Goal: Check status: Check status

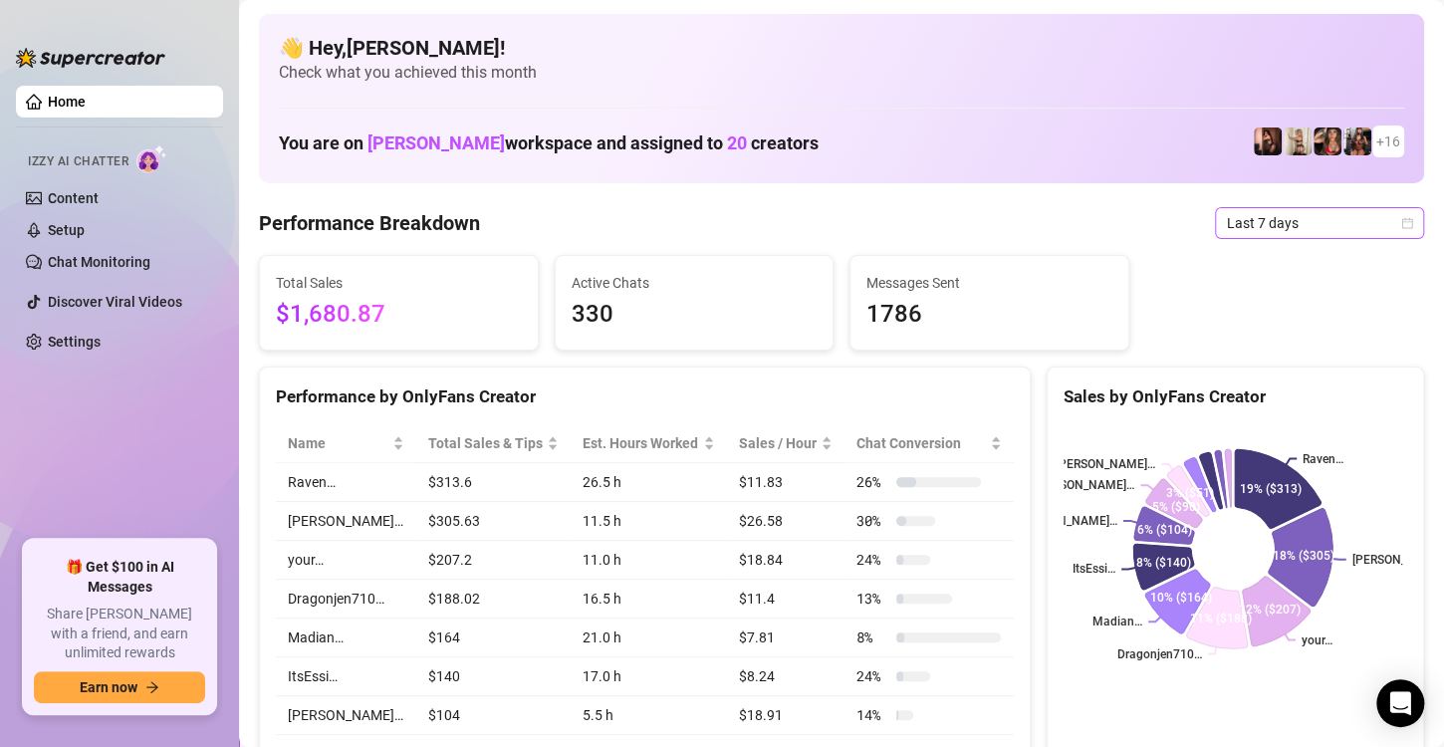
click at [1402, 217] on icon "calendar" at bounding box center [1408, 223] width 12 height 12
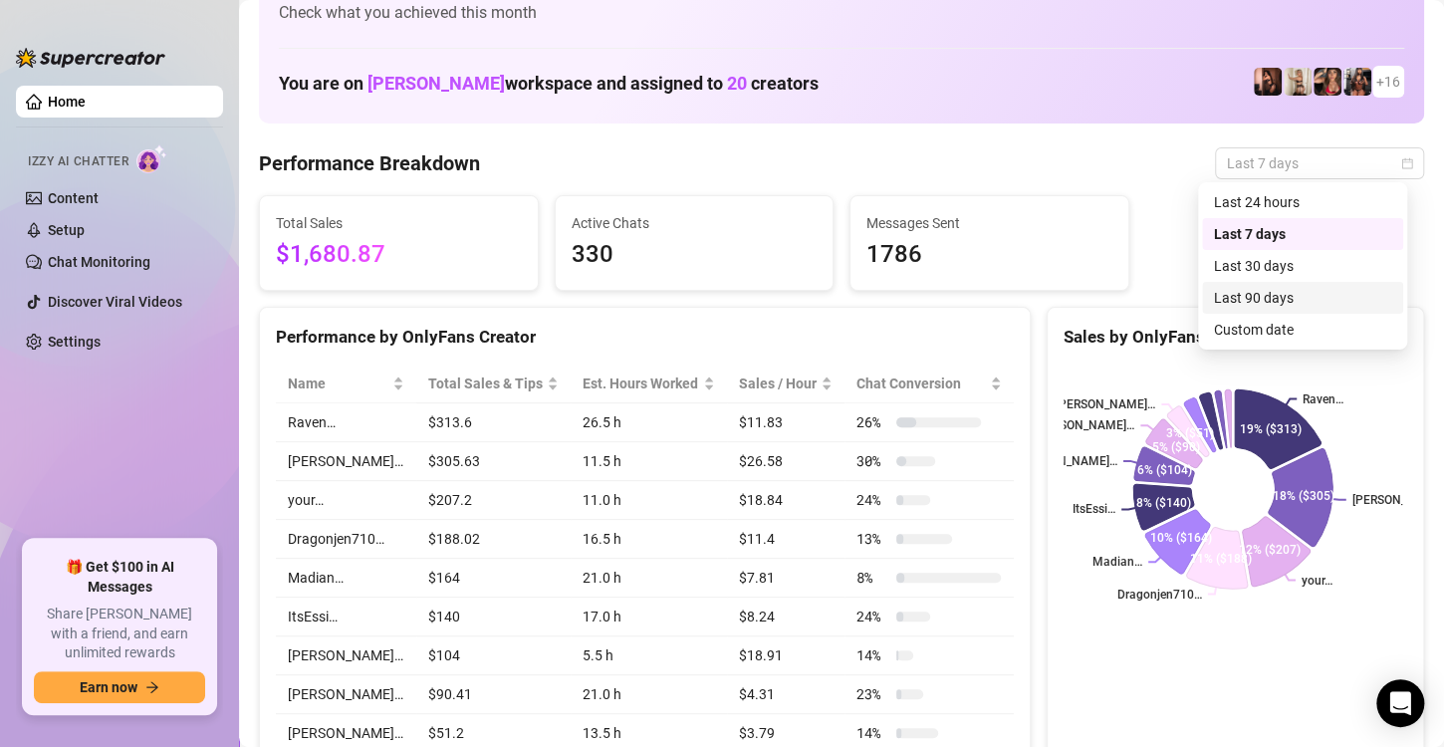
scroll to position [60, 0]
click at [1402, 165] on icon "calendar" at bounding box center [1408, 163] width 12 height 12
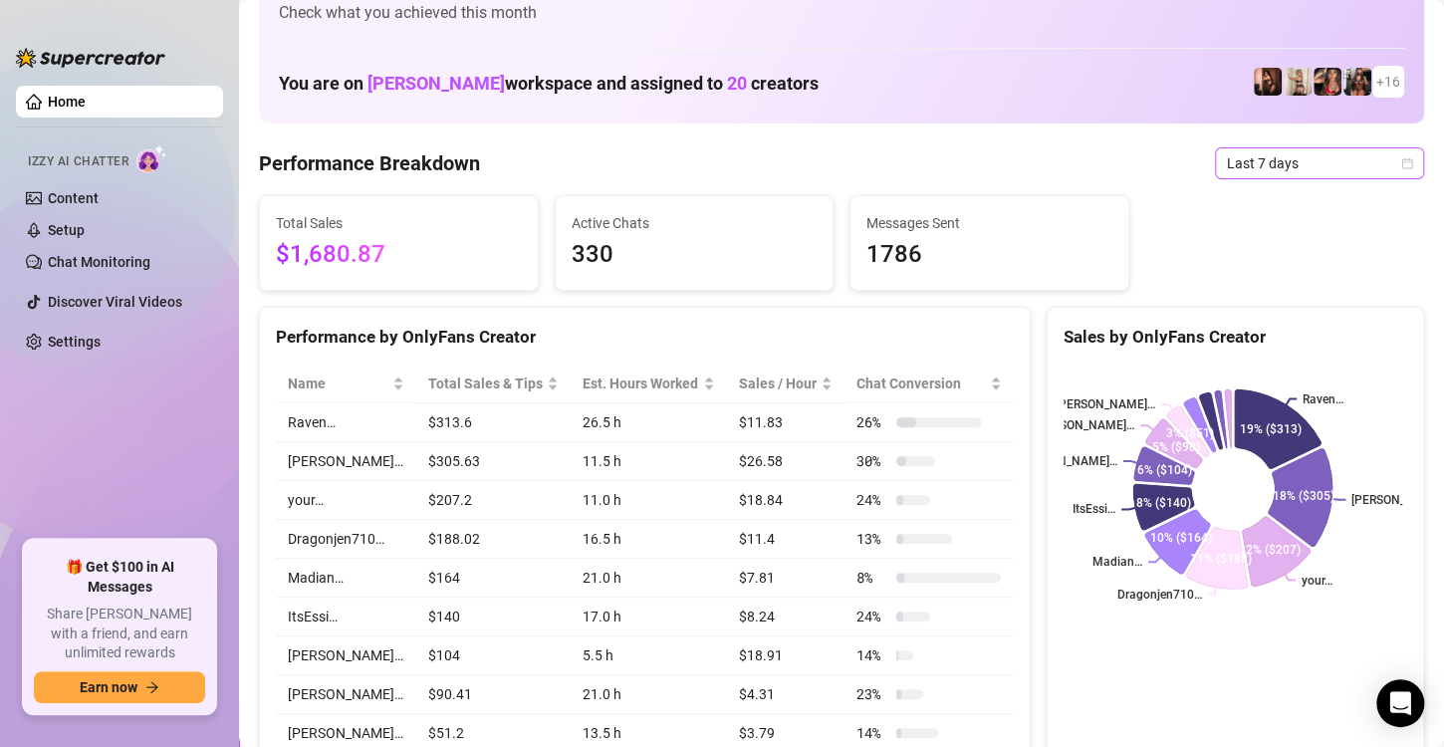
click at [1402, 160] on icon "calendar" at bounding box center [1408, 163] width 12 height 12
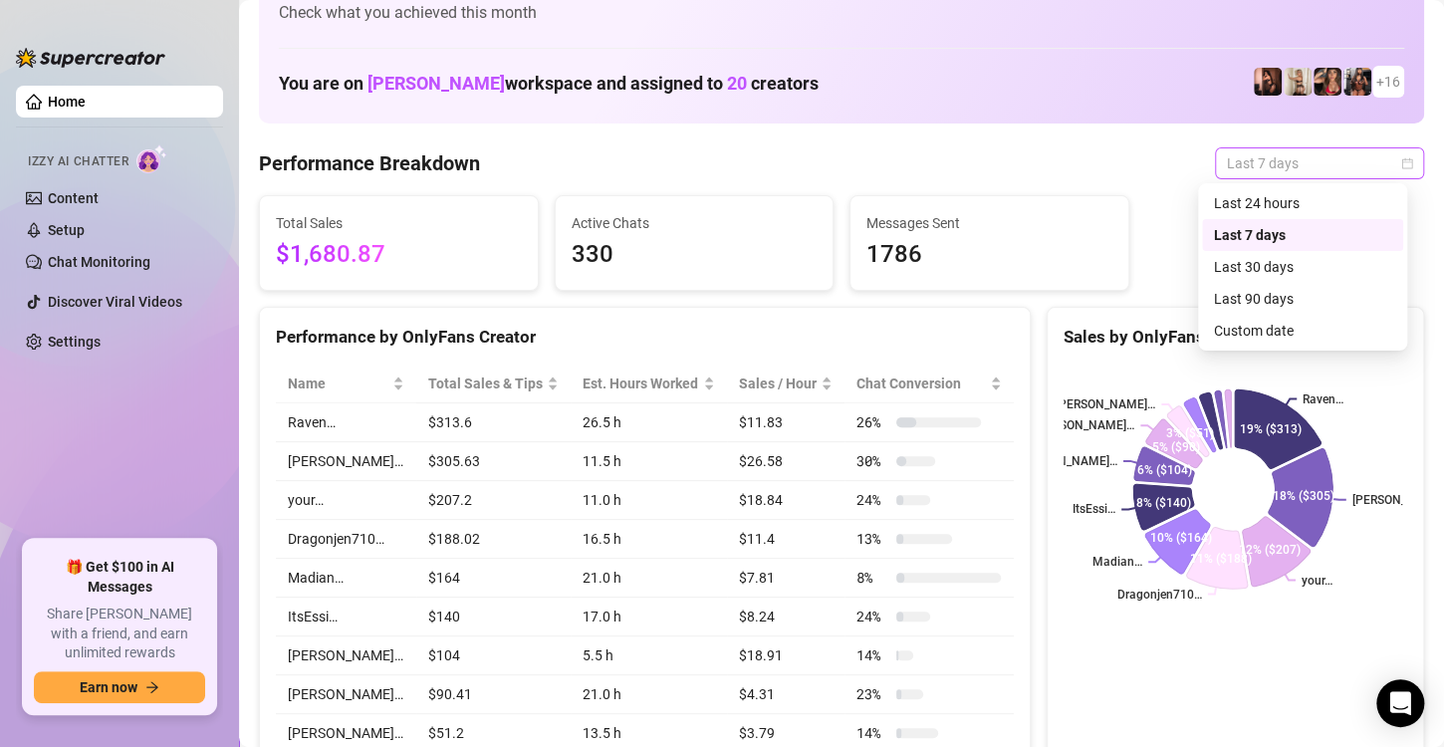
click at [1402, 160] on icon "calendar" at bounding box center [1408, 163] width 12 height 12
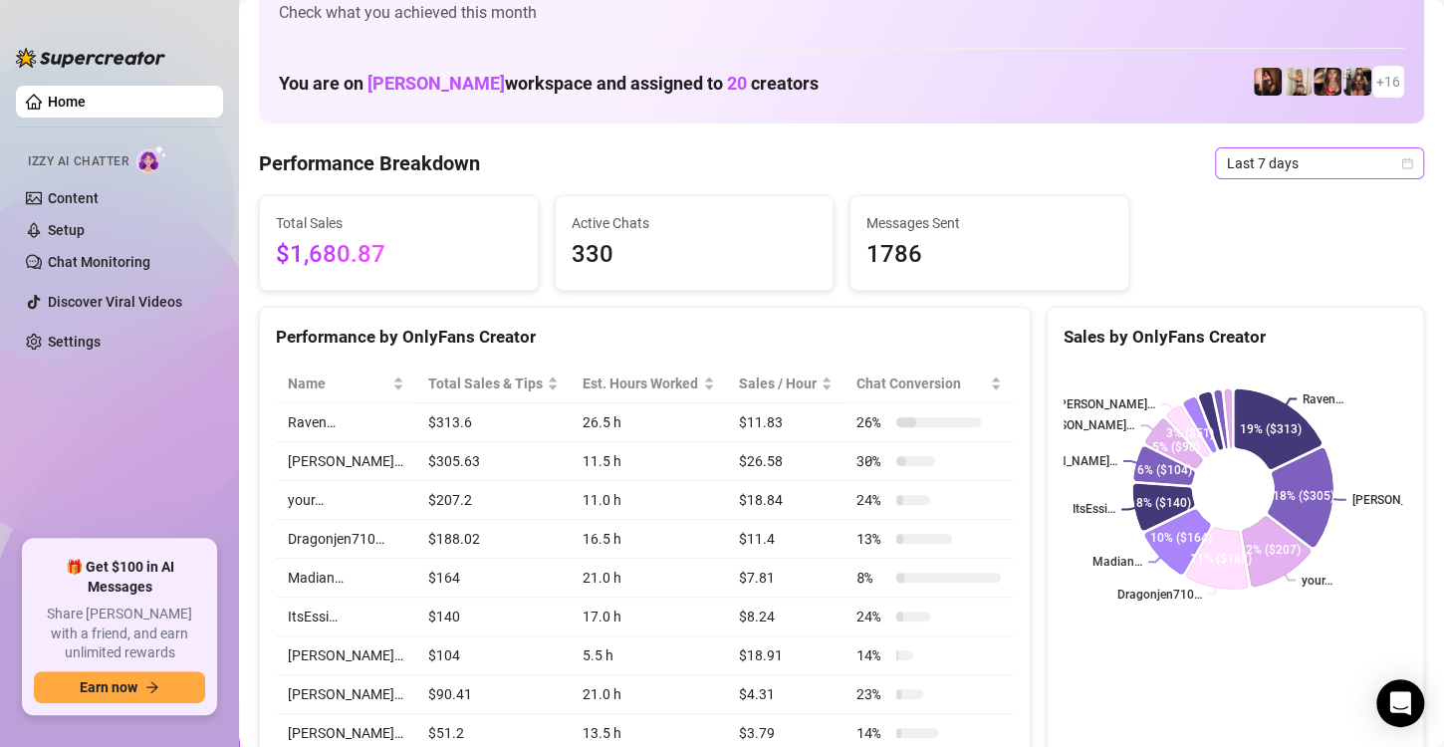
click at [1381, 164] on span "Last 7 days" at bounding box center [1319, 163] width 185 height 30
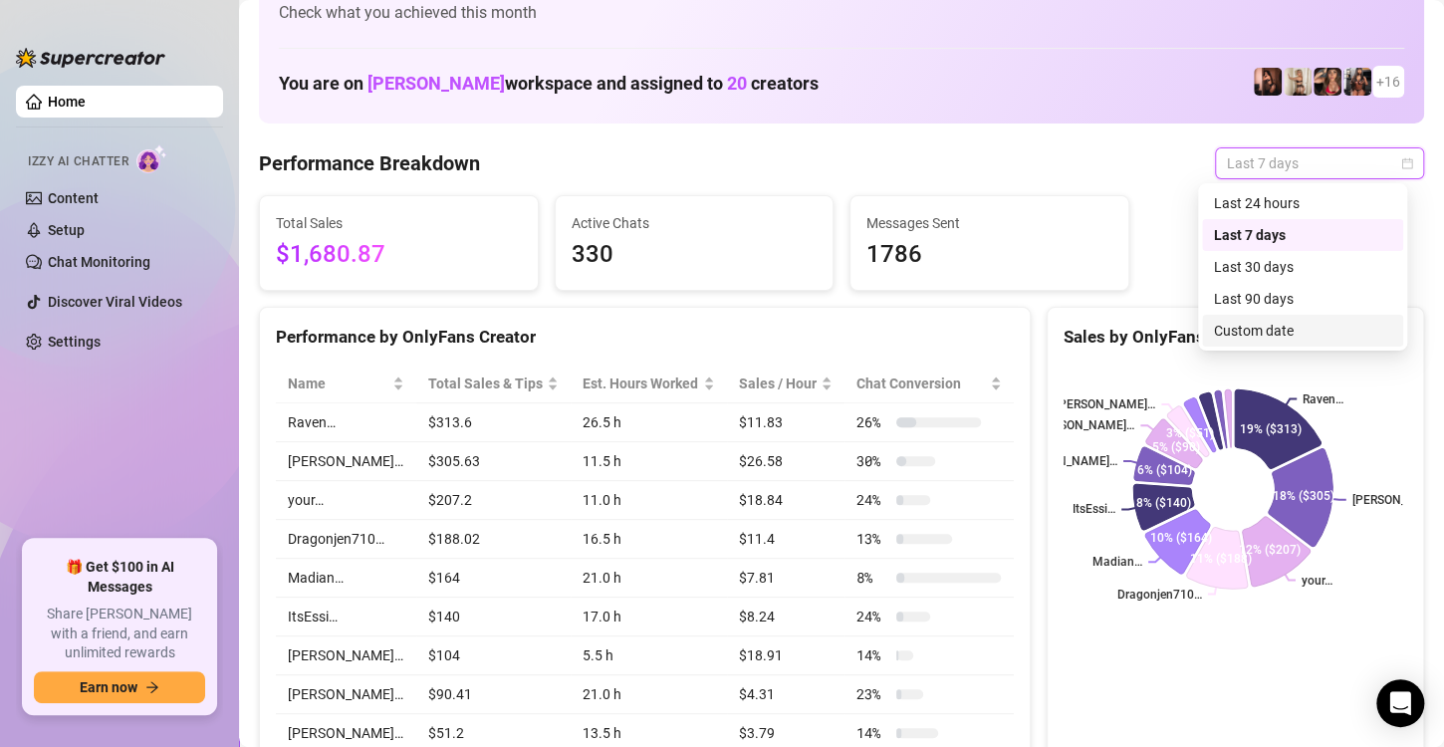
click at [1293, 332] on div "Custom date" at bounding box center [1302, 331] width 177 height 22
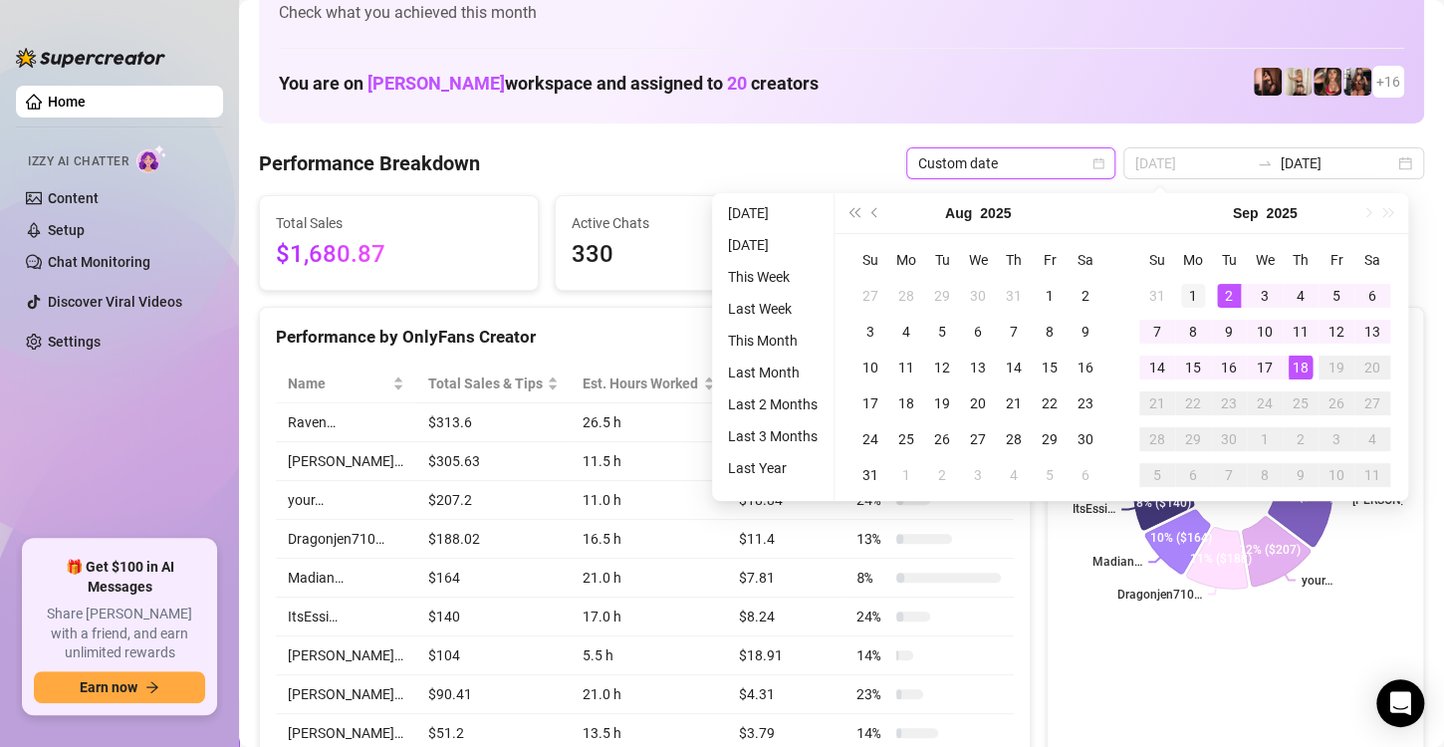
type input "[DATE]"
click at [1194, 284] on div "1" at bounding box center [1193, 296] width 24 height 24
type input "[DATE]"
click at [1193, 356] on div "15" at bounding box center [1193, 368] width 24 height 24
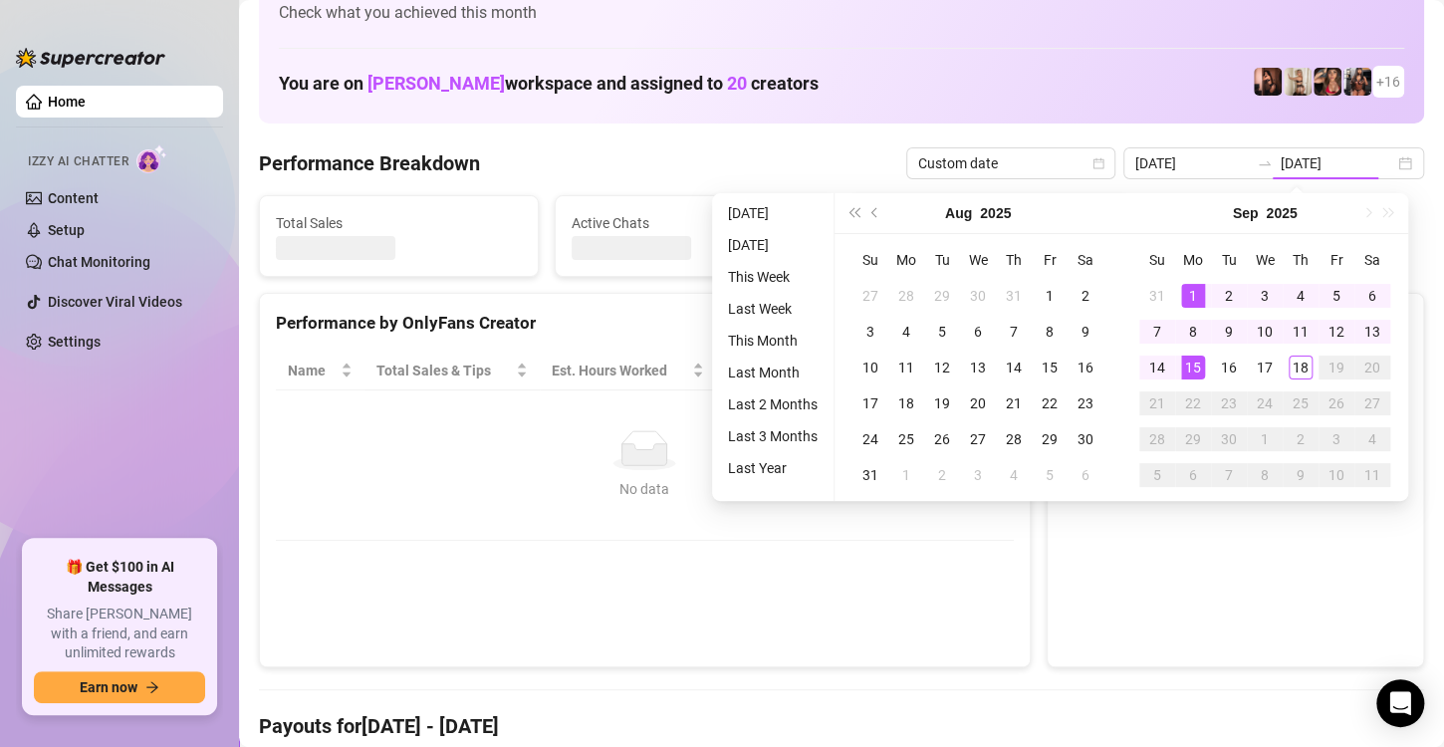
type input "[DATE]"
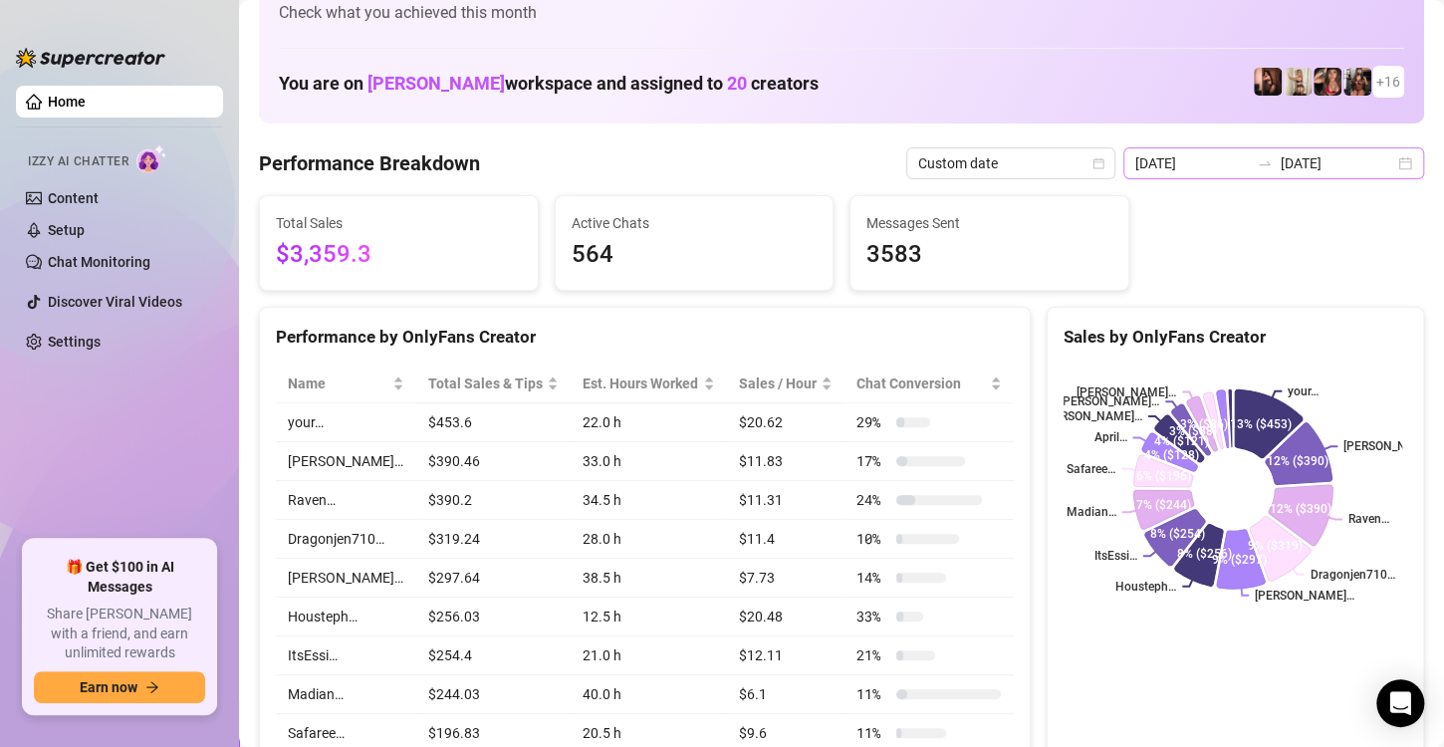
click at [1392, 171] on div "[DATE] [DATE]" at bounding box center [1274, 163] width 301 height 32
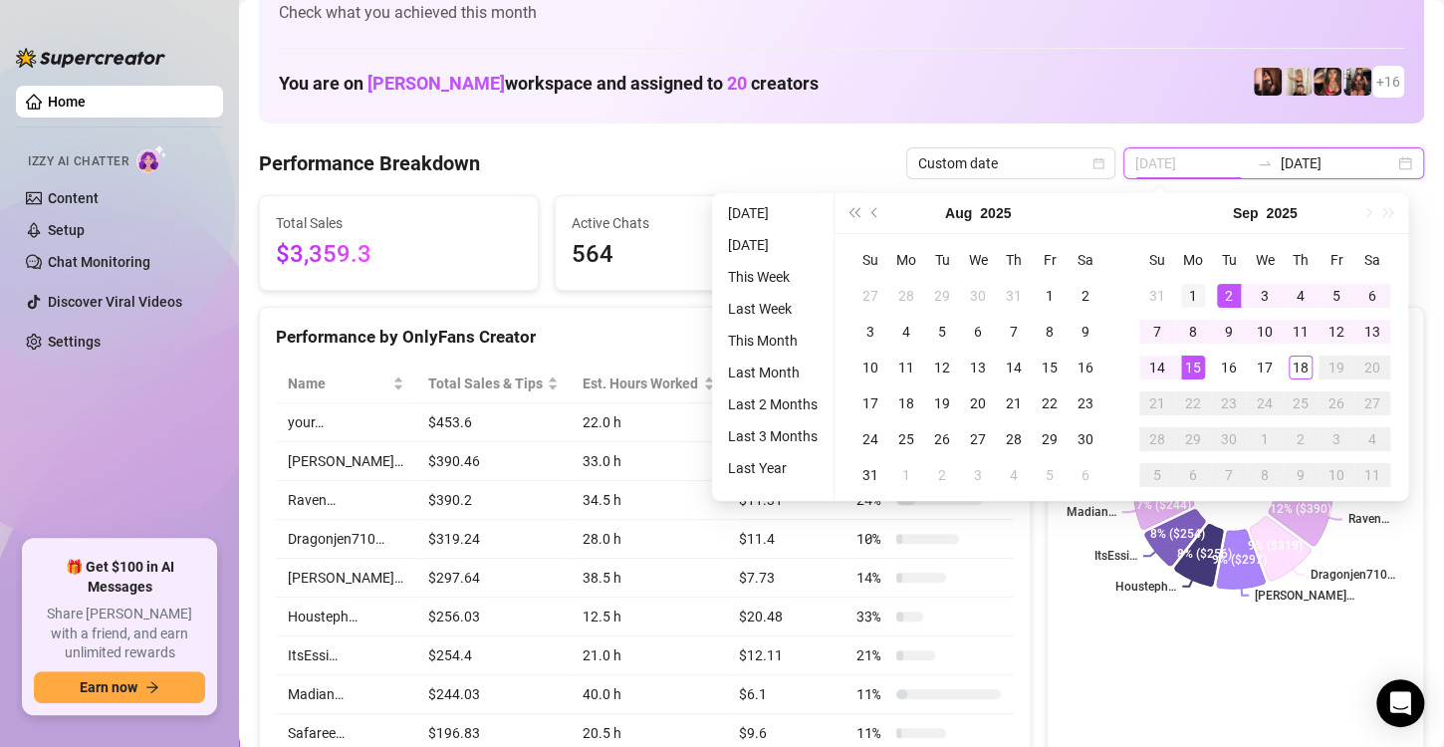
type input "[DATE]"
click at [1201, 279] on td "1" at bounding box center [1193, 296] width 36 height 36
type input "[DATE]"
click at [1298, 367] on div "18" at bounding box center [1301, 368] width 24 height 24
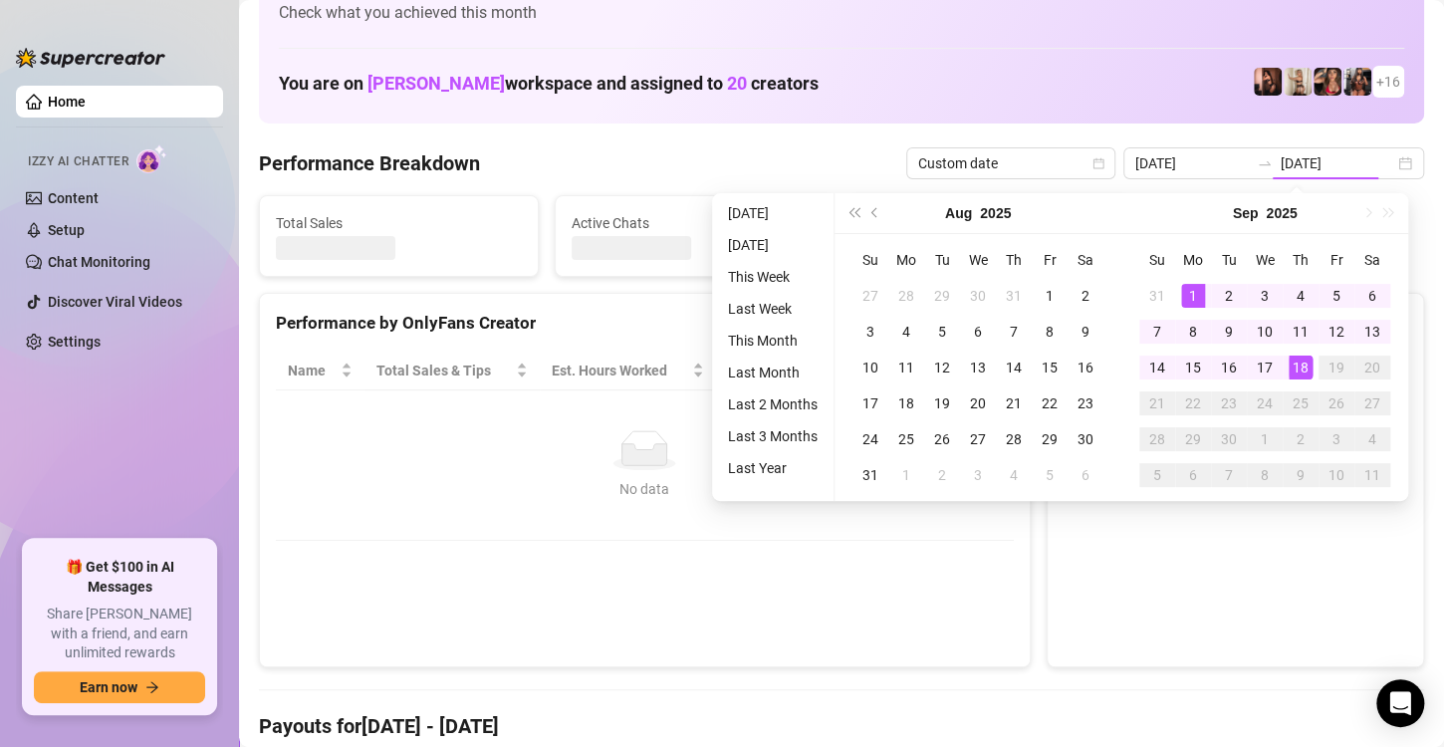
type input "[DATE]"
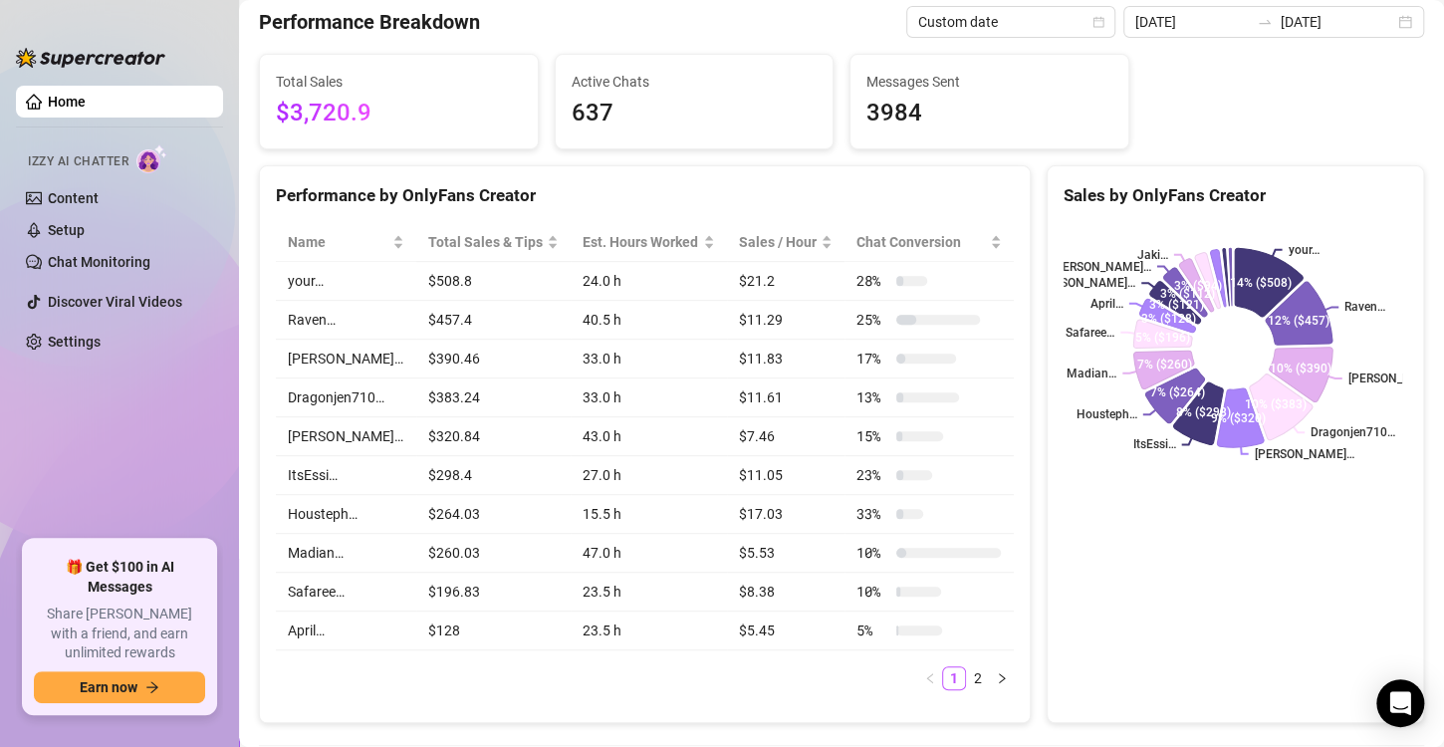
scroll to position [194, 0]
